Goal: Information Seeking & Learning: Find specific fact

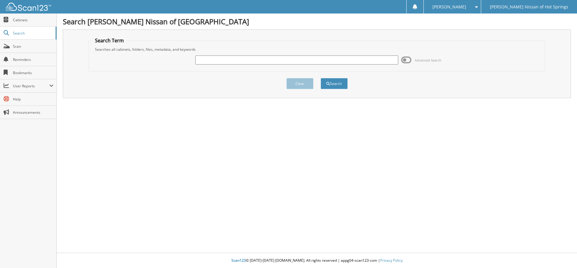
click at [311, 56] on input "text" at bounding box center [296, 60] width 203 height 9
type input "846831A"
click at [321, 78] on button "Search" at bounding box center [334, 83] width 27 height 11
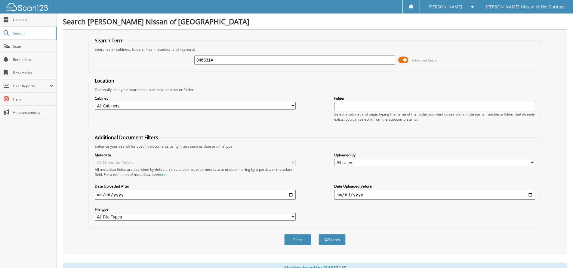
click at [404, 59] on span at bounding box center [403, 60] width 10 height 9
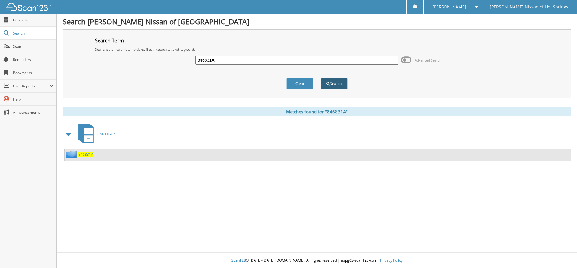
click at [331, 86] on button "Search" at bounding box center [334, 83] width 27 height 11
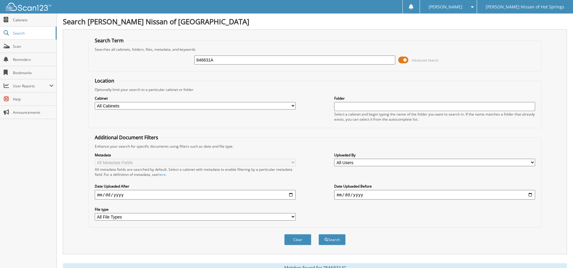
click at [405, 61] on span at bounding box center [403, 60] width 10 height 9
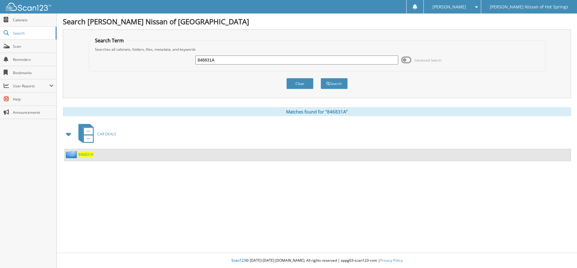
click at [89, 155] on span "846831A" at bounding box center [85, 154] width 15 height 5
